Goal: Book appointment/travel/reservation

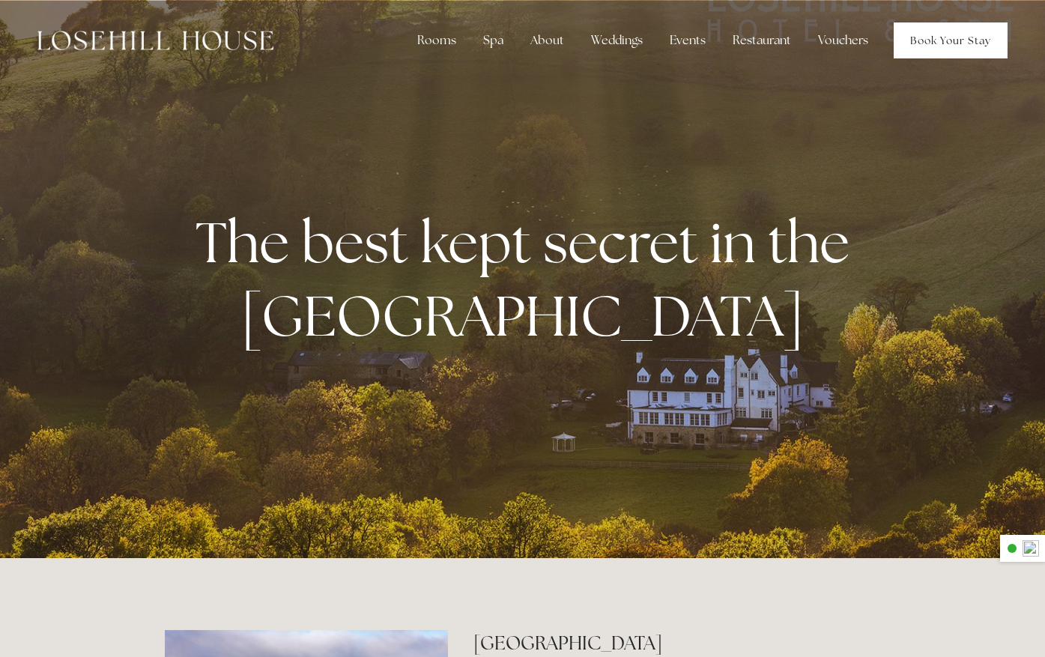
click at [928, 37] on link "Book Your Stay" at bounding box center [951, 40] width 114 height 36
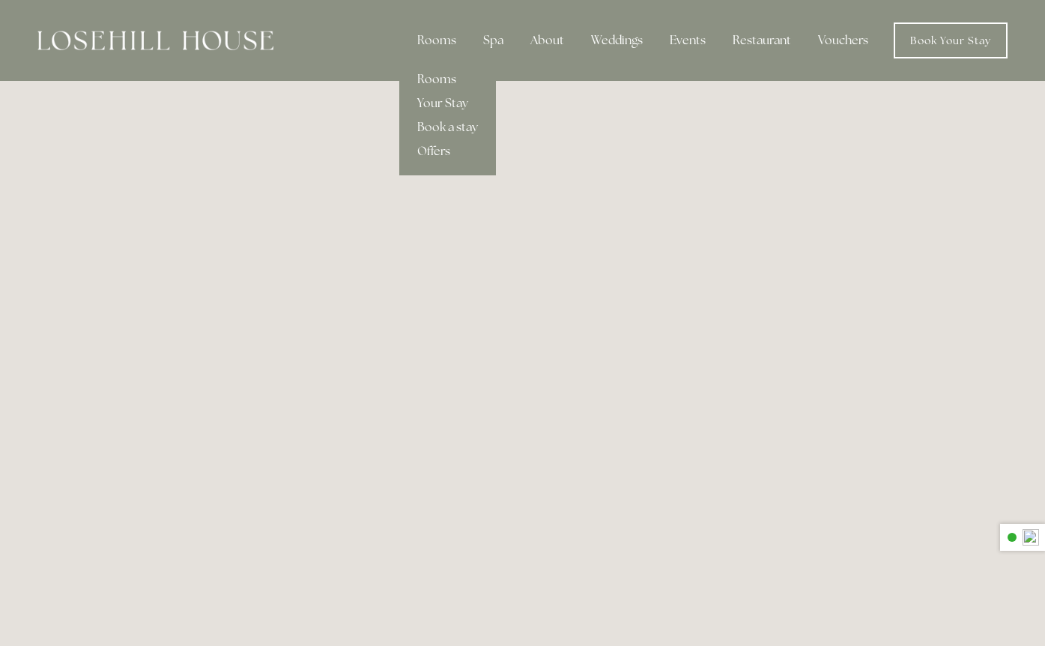
click at [446, 73] on link "Rooms" at bounding box center [447, 79] width 97 height 24
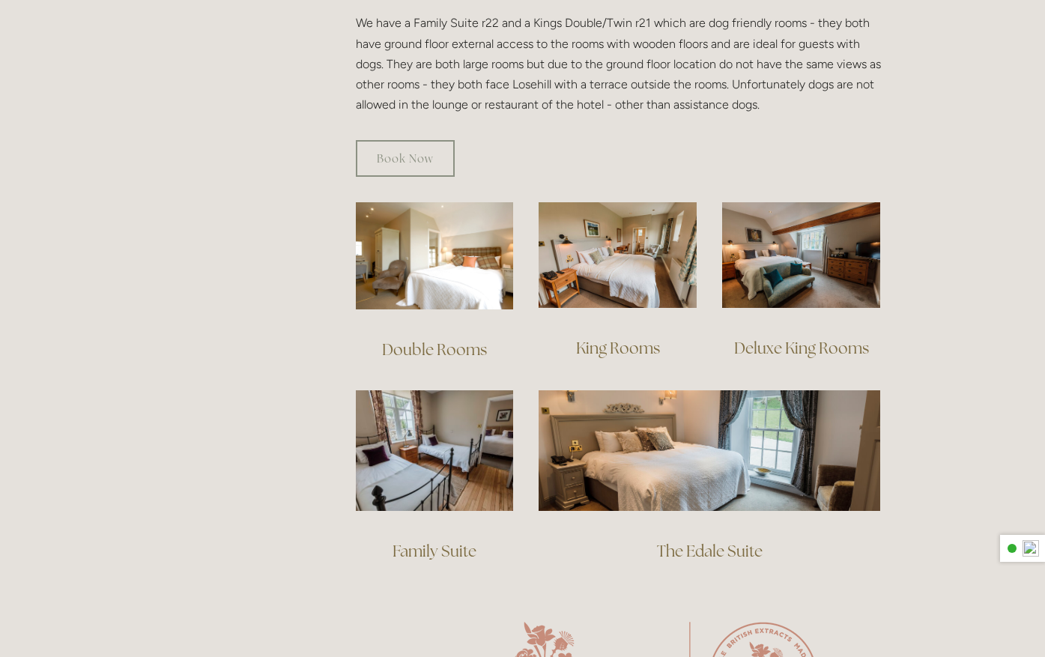
scroll to position [974, 0]
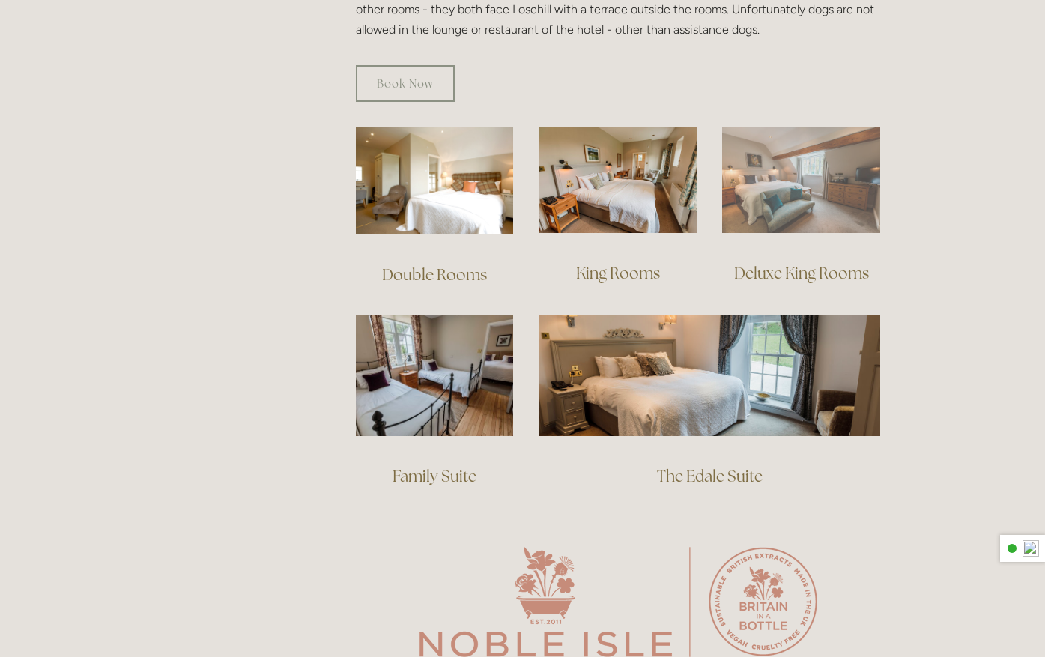
click at [790, 164] on img at bounding box center [801, 180] width 158 height 106
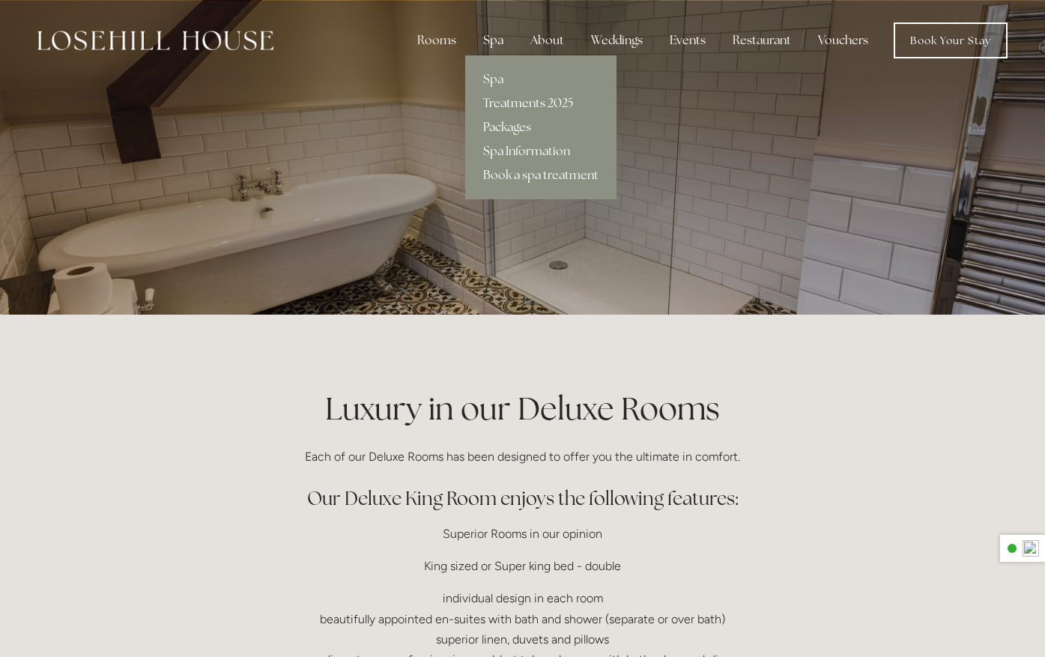
click at [523, 100] on link "Treatments 2025" at bounding box center [540, 103] width 151 height 24
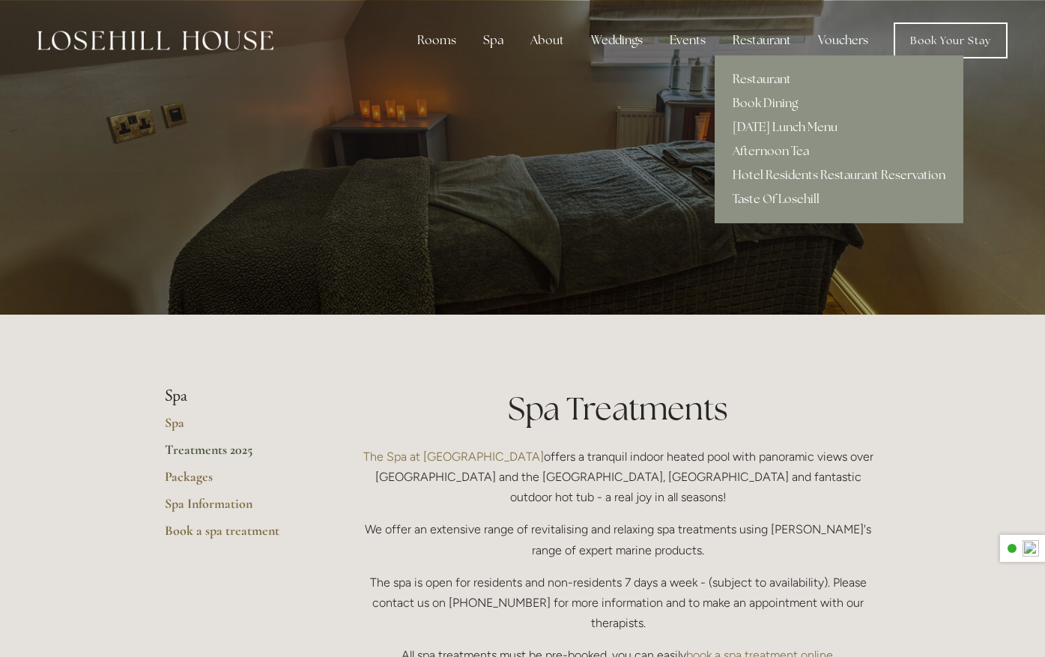
click at [757, 39] on div "Restaurant" at bounding box center [762, 40] width 82 height 30
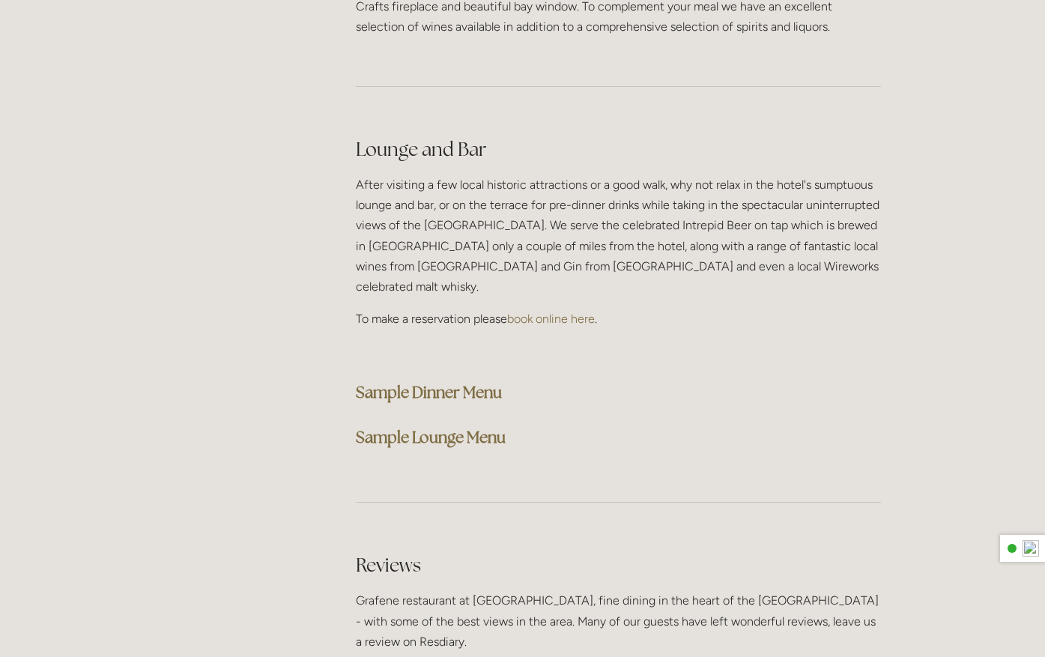
scroll to position [3670, 0]
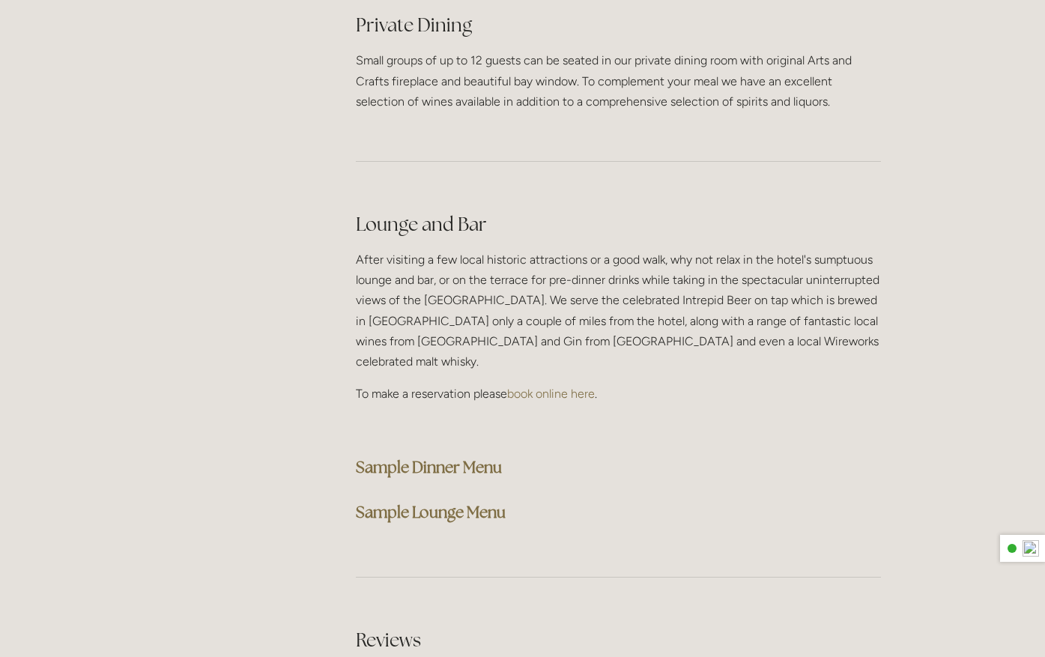
click at [418, 457] on strong "Sample Dinner Menu" at bounding box center [429, 467] width 146 height 20
click at [467, 502] on strong "Sample Lounge Menu" at bounding box center [431, 512] width 150 height 20
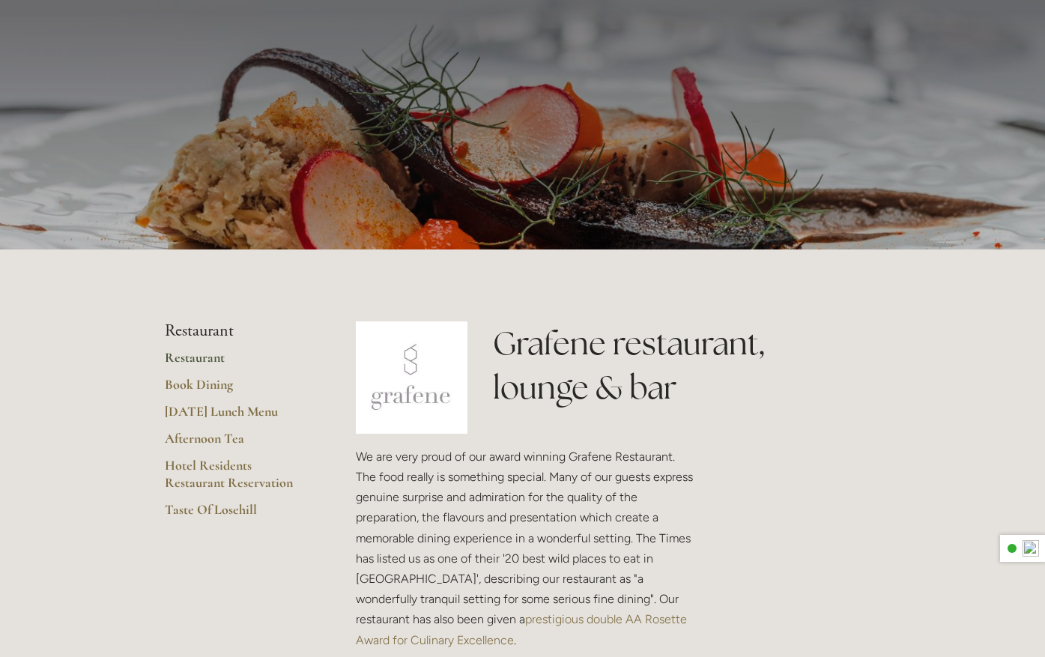
scroll to position [0, 0]
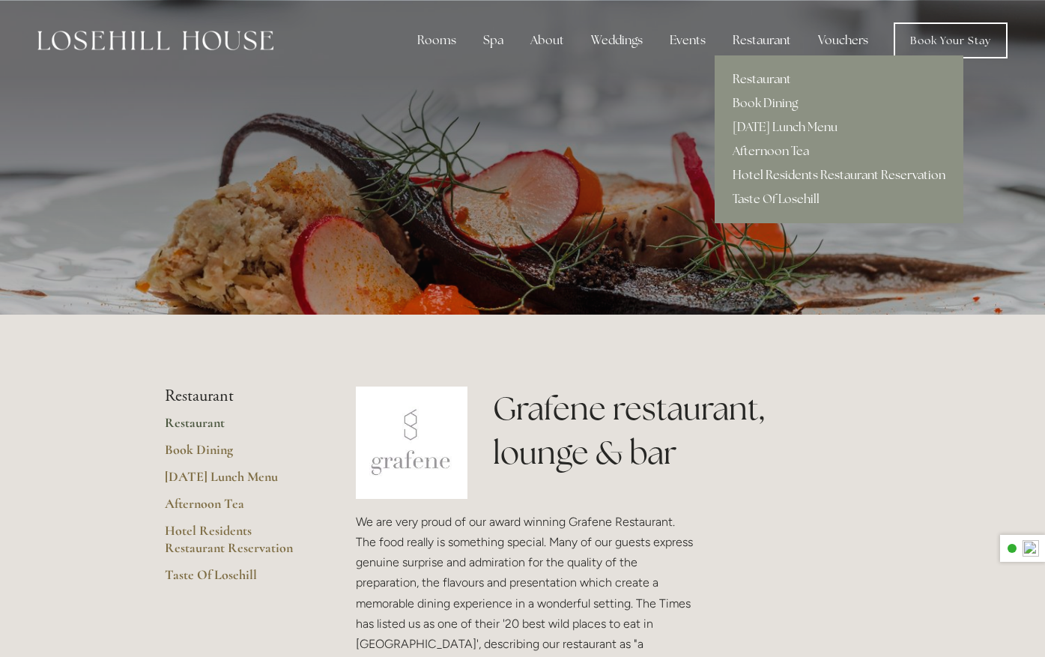
click at [844, 173] on link "Hotel Residents Restaurant Reservation" at bounding box center [839, 175] width 249 height 24
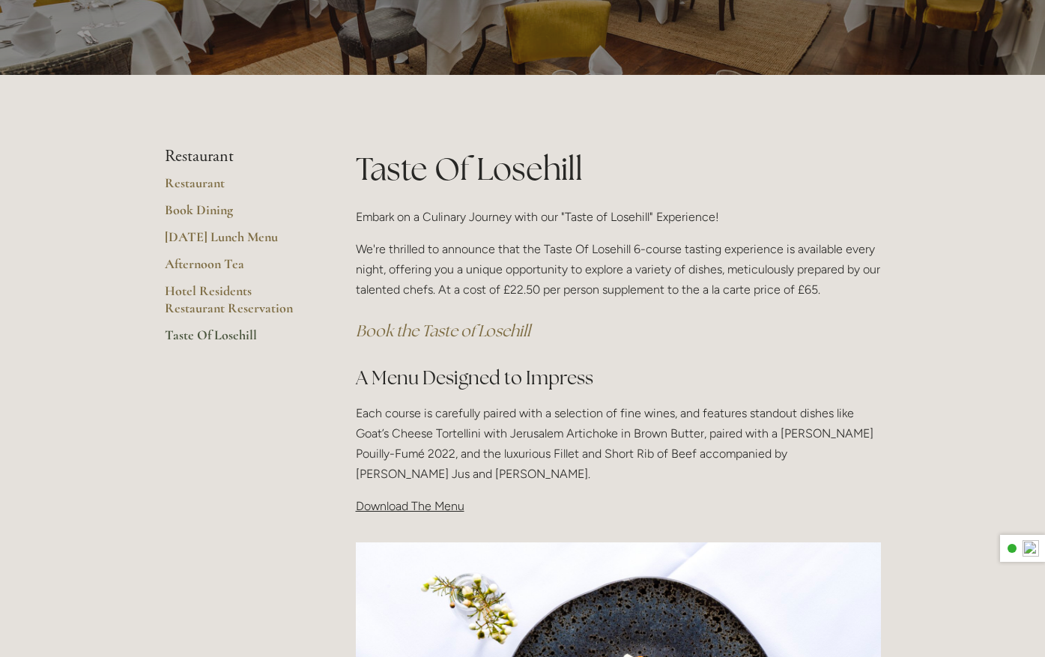
scroll to position [225, 0]
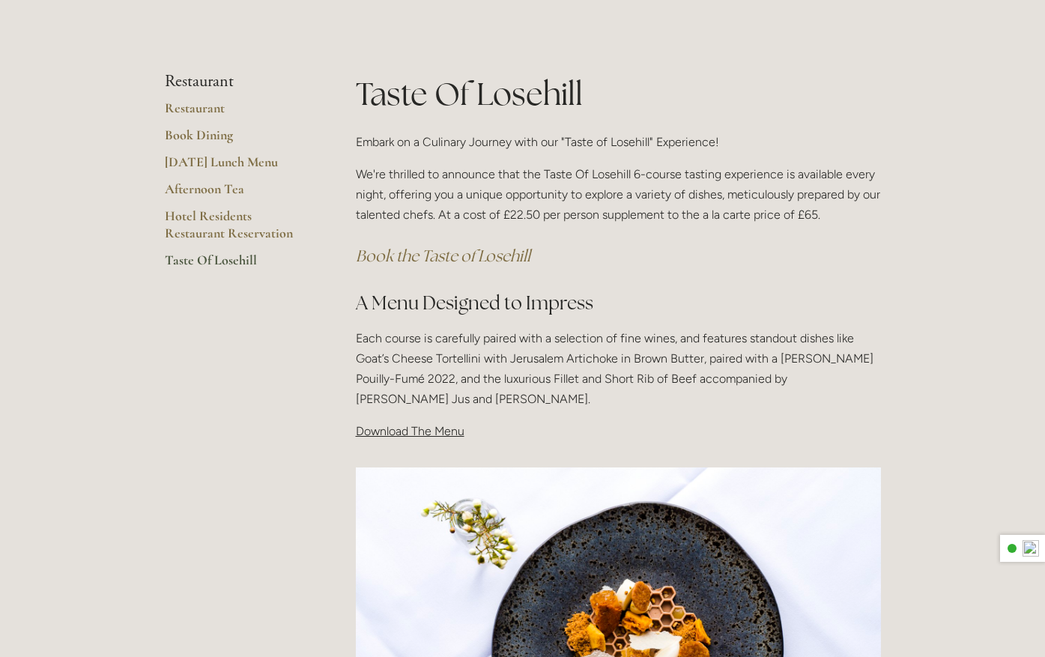
click at [437, 428] on span "Download The Menu" at bounding box center [410, 431] width 109 height 14
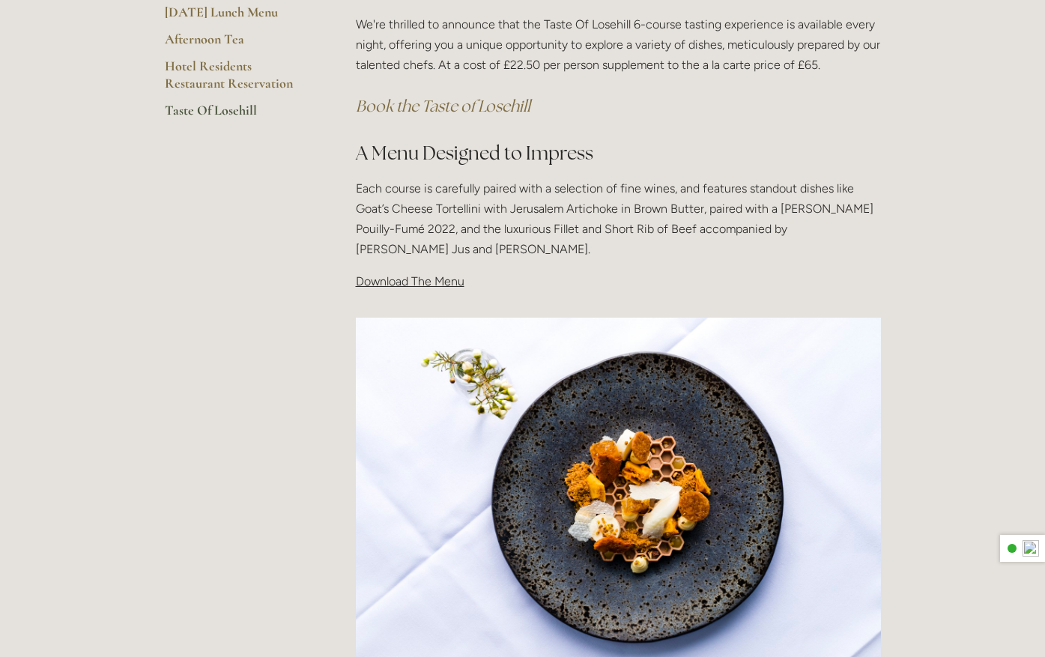
scroll to position [449, 0]
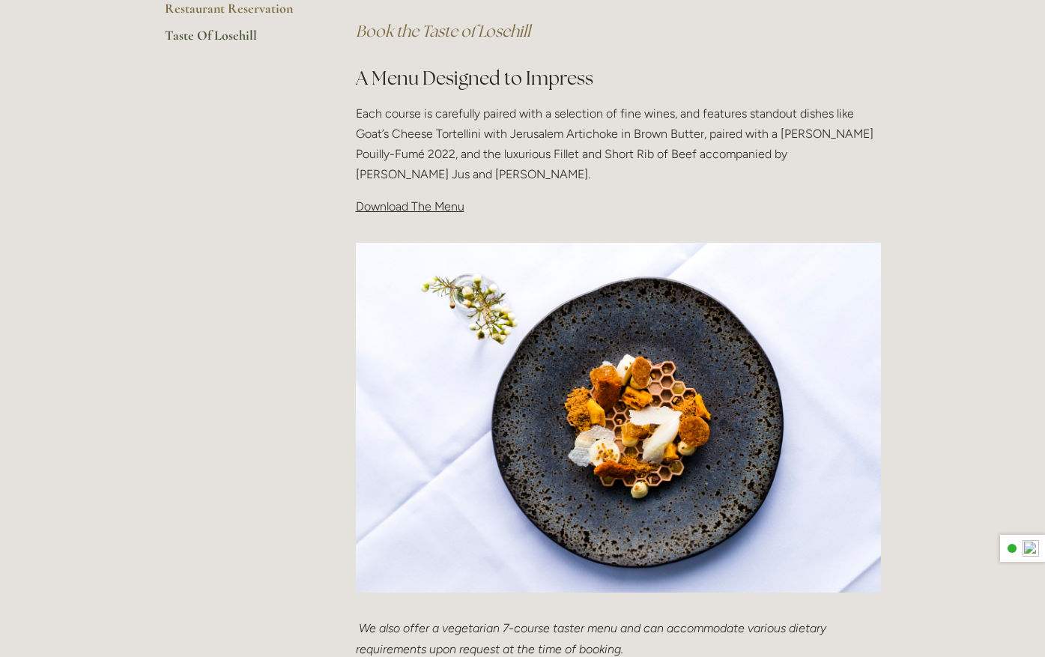
click at [382, 201] on span "Download The Menu" at bounding box center [410, 206] width 109 height 14
click at [382, 205] on span "Download The Menu" at bounding box center [410, 206] width 109 height 14
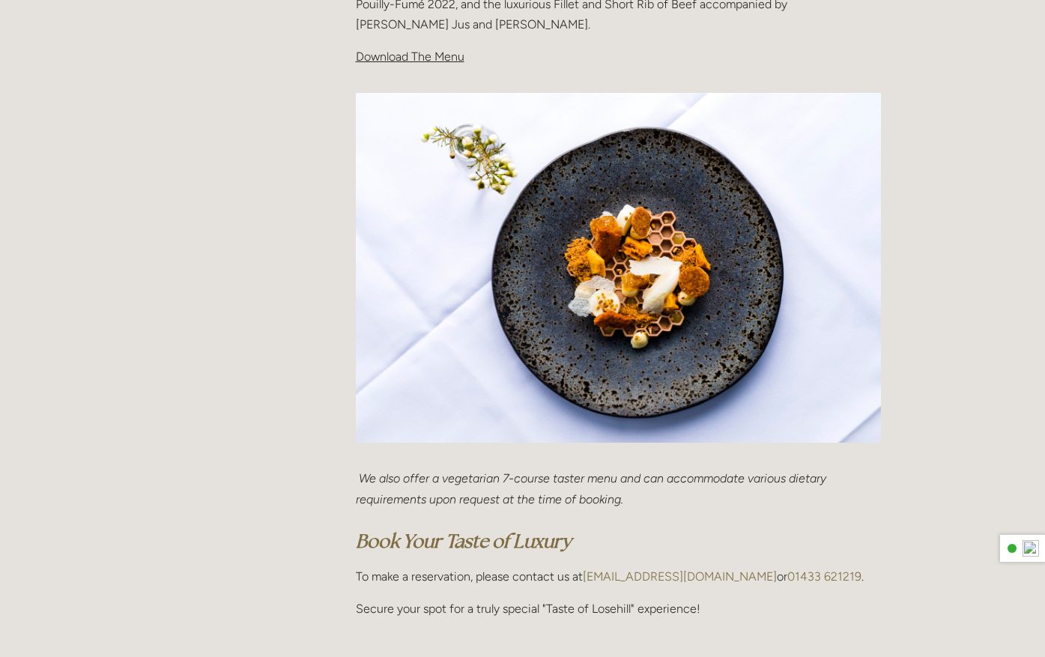
scroll to position [225, 0]
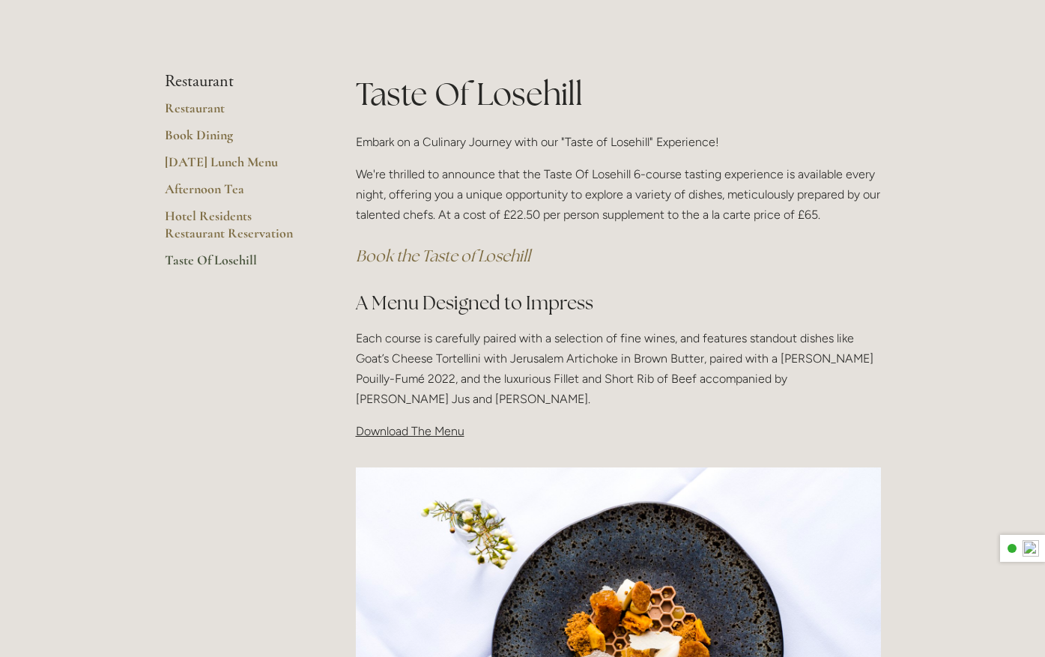
click at [396, 425] on span "Download The Menu" at bounding box center [410, 431] width 109 height 14
click at [396, 428] on span "Download The Menu" at bounding box center [410, 431] width 109 height 14
click at [431, 433] on span "Download The Menu" at bounding box center [410, 431] width 109 height 14
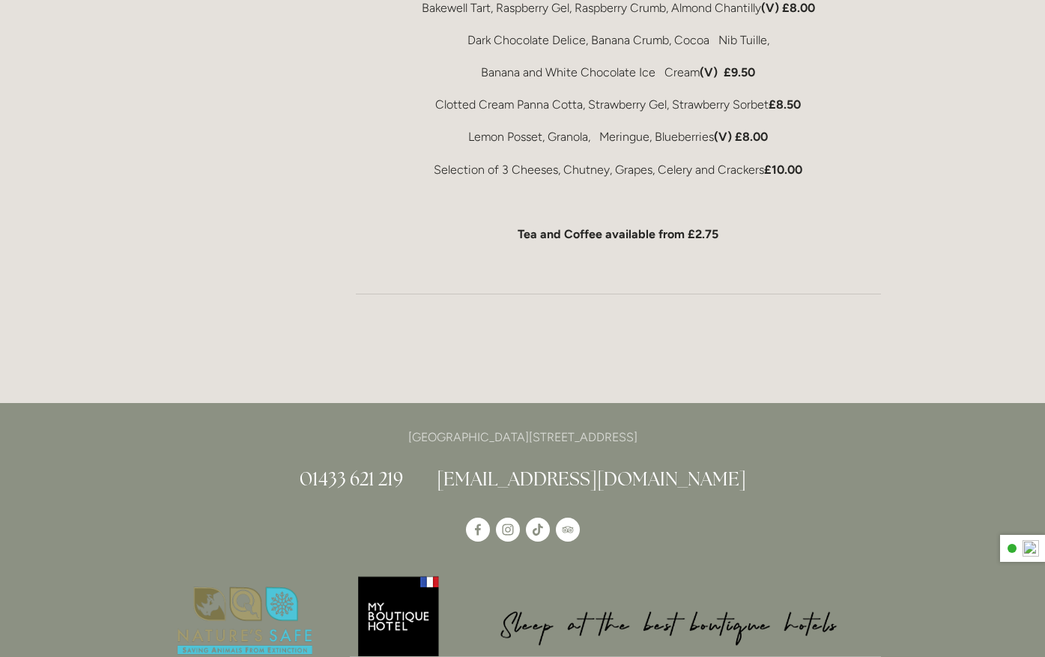
scroll to position [1049, 0]
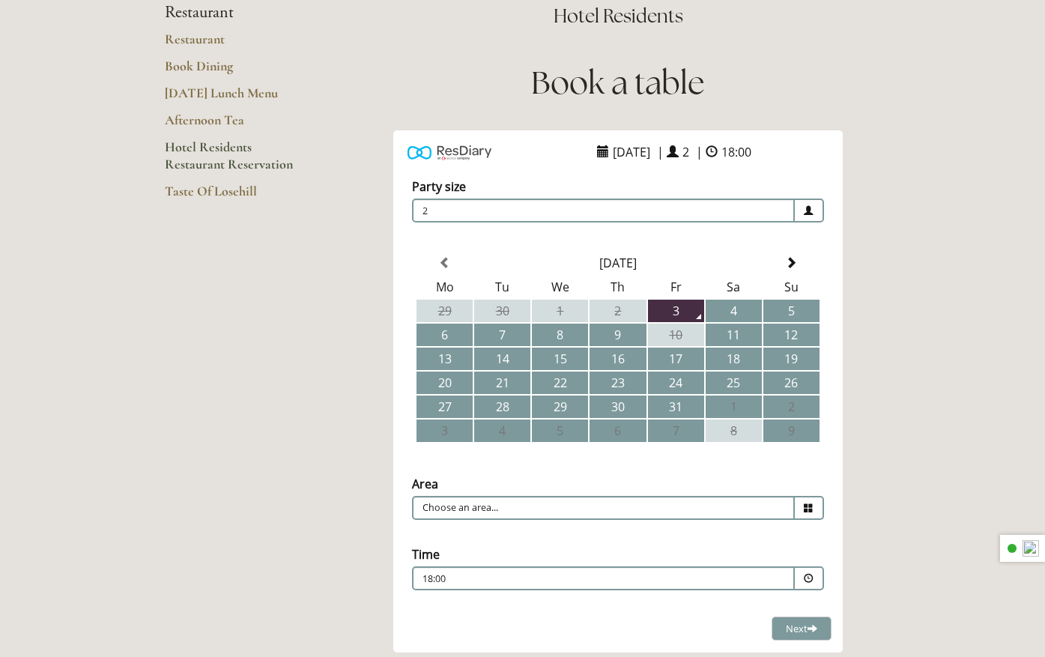
scroll to position [300, 0]
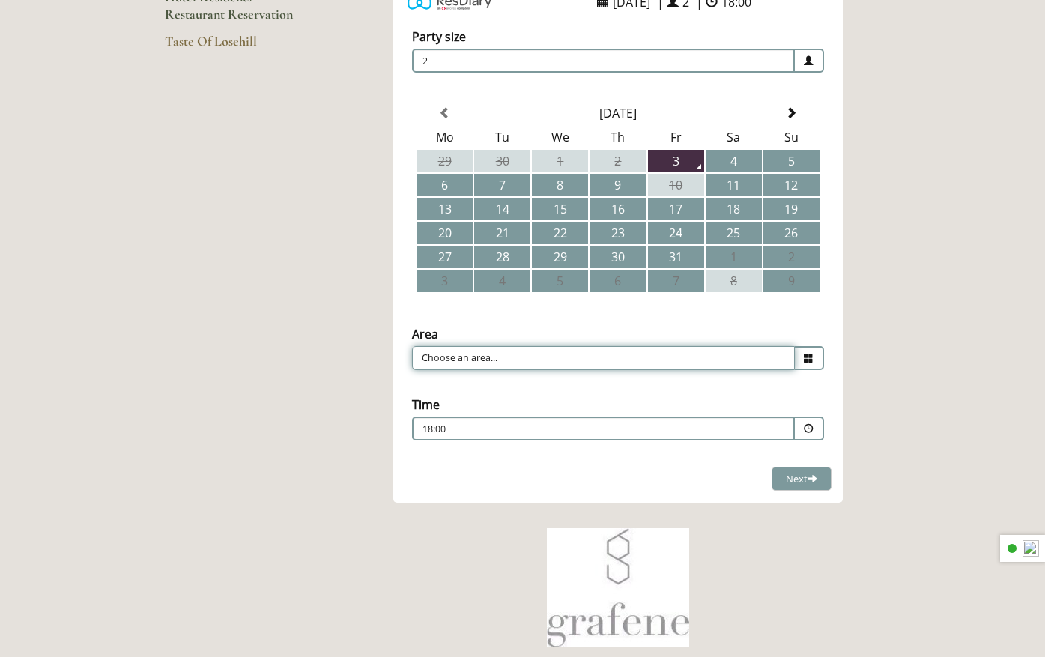
click at [777, 363] on input "Choose an area..." at bounding box center [603, 358] width 383 height 24
click at [515, 379] on li "Restaurant" at bounding box center [612, 381] width 398 height 21
type input "Restaurant"
